Goal: Find specific page/section: Find specific page/section

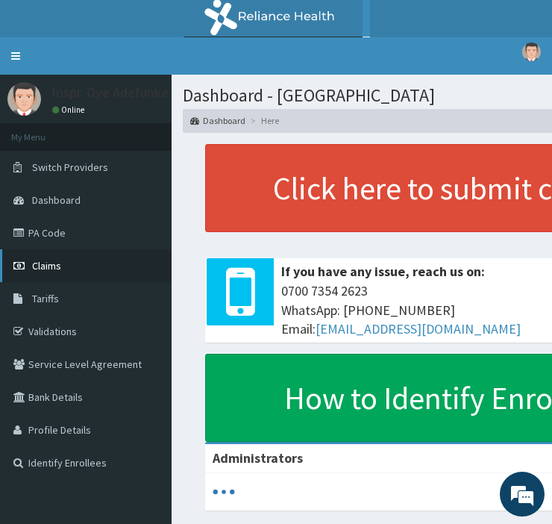
click at [66, 267] on link "Claims" at bounding box center [86, 265] width 172 height 33
click at [60, 263] on span "Claims" at bounding box center [46, 265] width 29 height 13
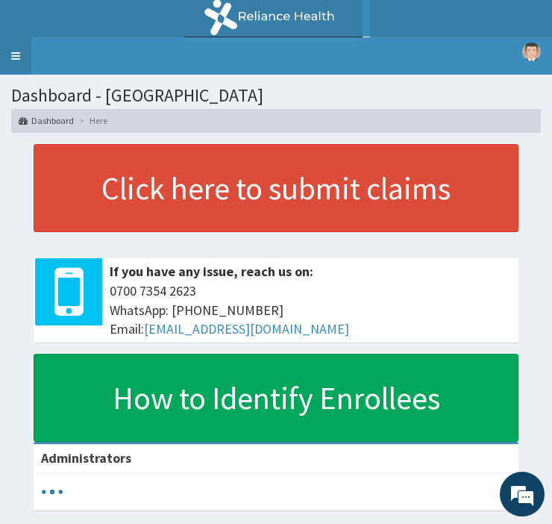
click at [15, 54] on link "Toggle navigation" at bounding box center [15, 55] width 31 height 37
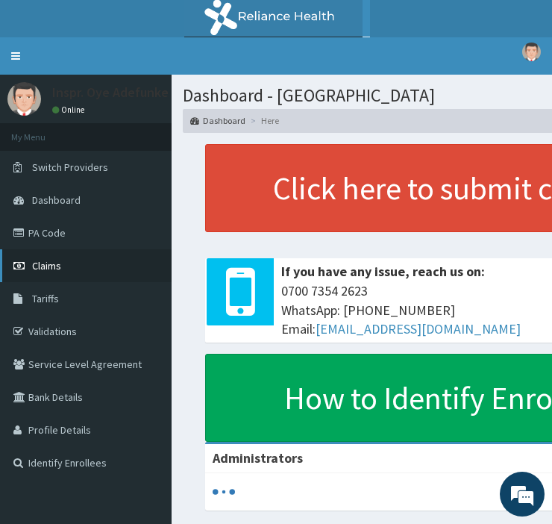
click at [60, 257] on link "Claims" at bounding box center [86, 265] width 172 height 33
